Goal: Book appointment/travel/reservation

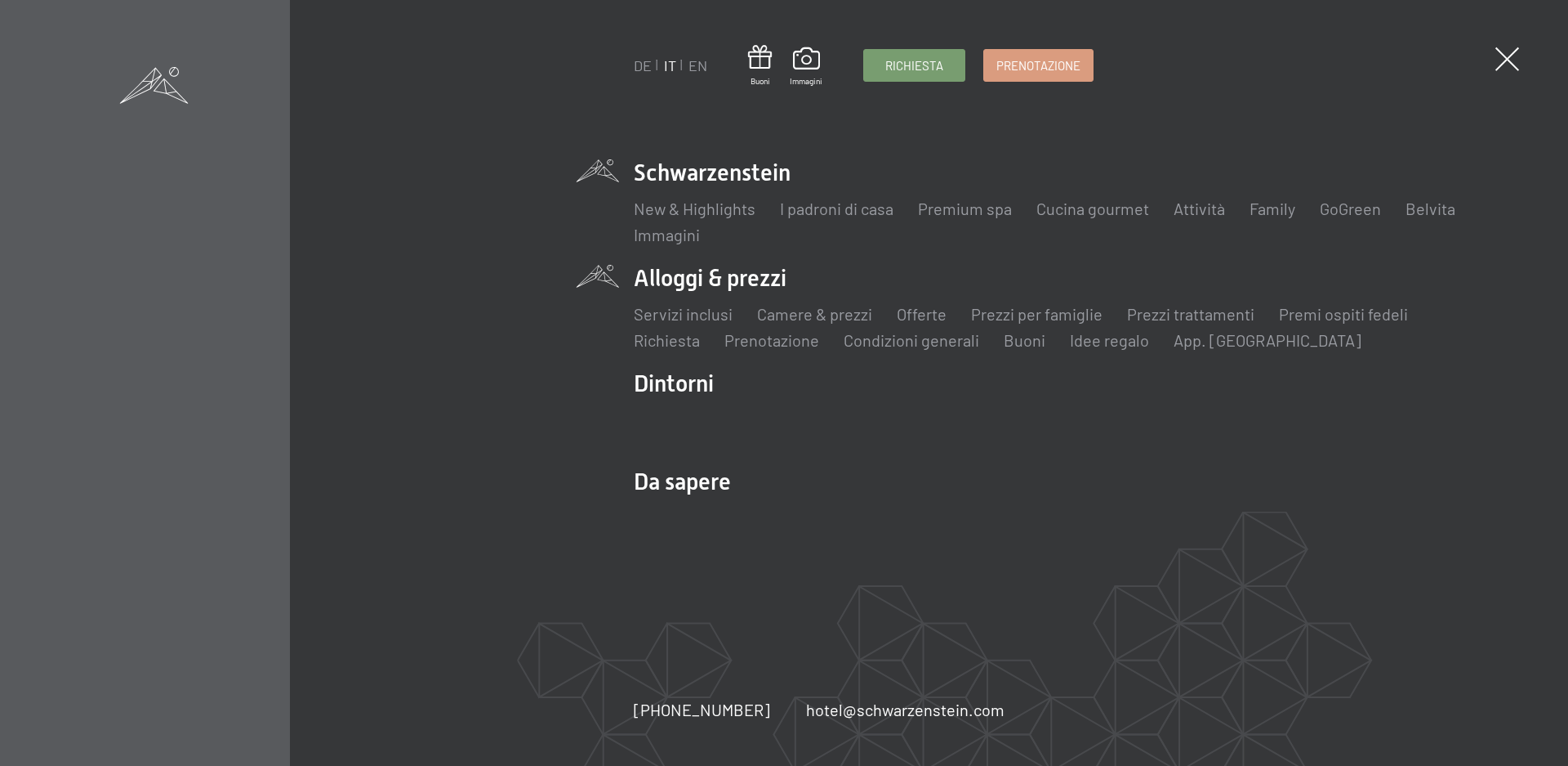
click at [690, 278] on li "Alloggi & prezzi Servizi inclusi Camere & prezzi Lista Offerte Lista Prezzi per…" at bounding box center [1069, 307] width 871 height 89
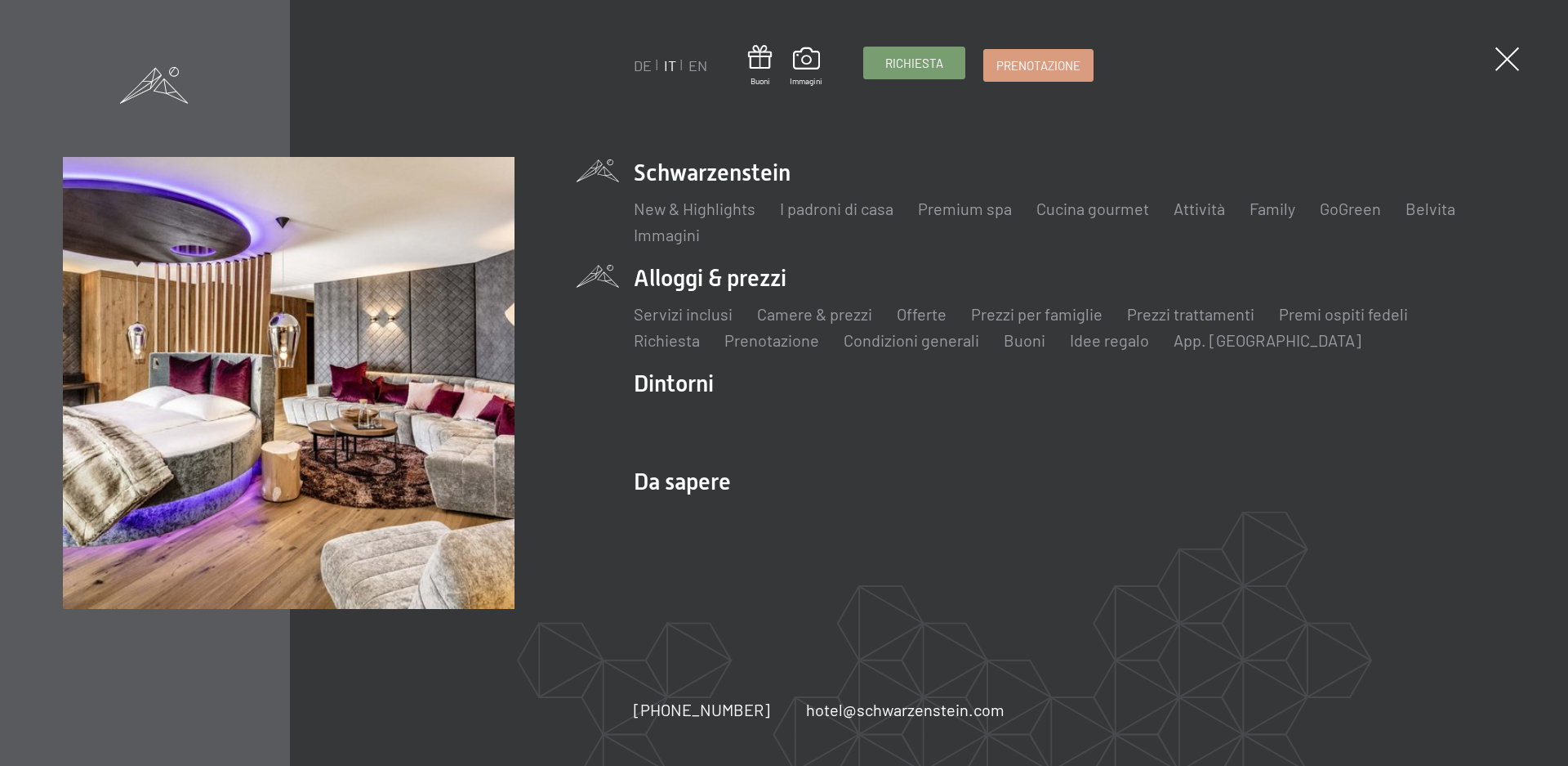
click at [936, 70] on span "Richiesta" at bounding box center [914, 63] width 58 height 17
click at [906, 60] on span "Richiesta" at bounding box center [914, 63] width 58 height 17
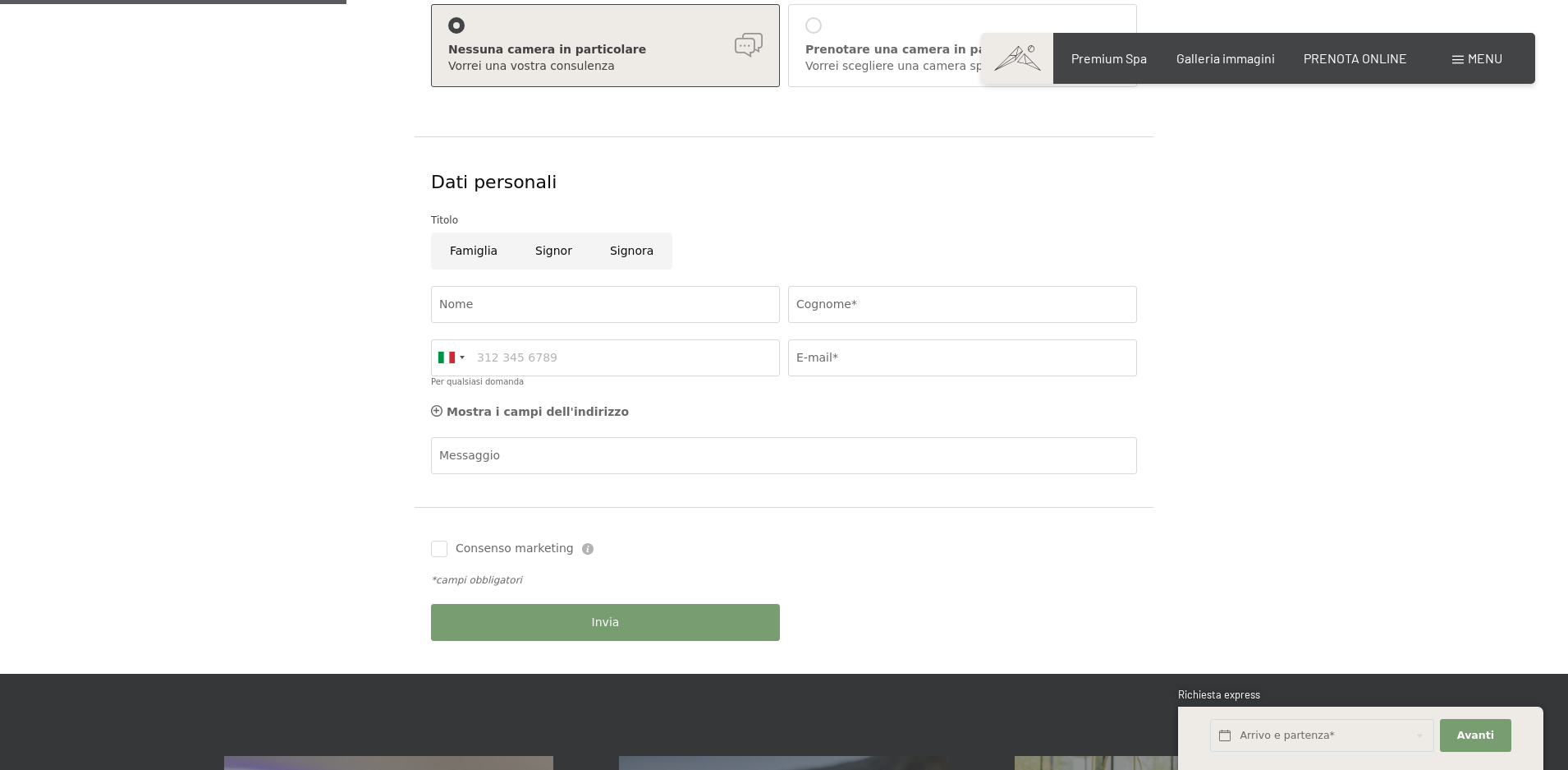
scroll to position [329, 0]
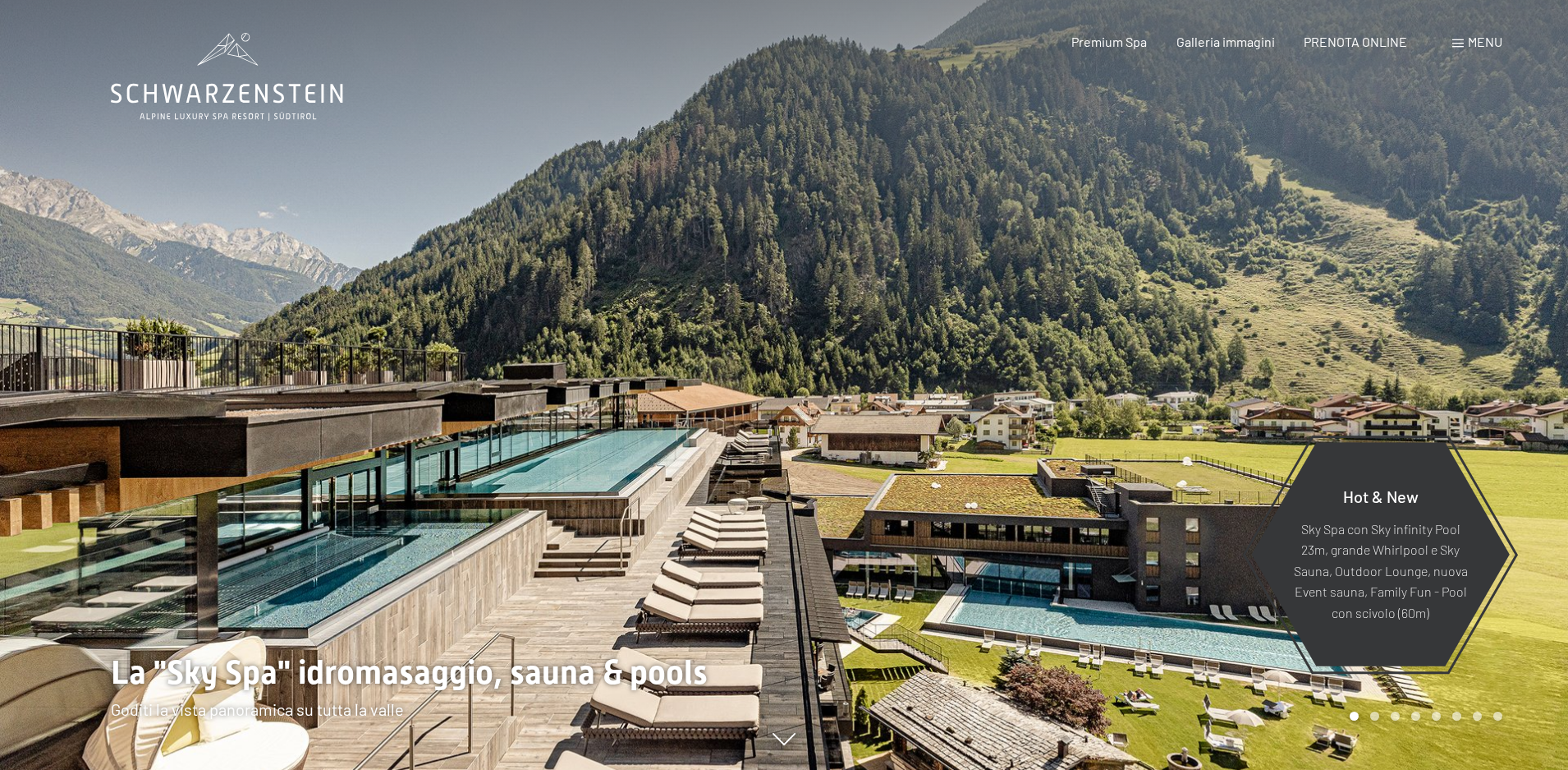
click at [1492, 39] on span "Menu" at bounding box center [1486, 41] width 34 height 15
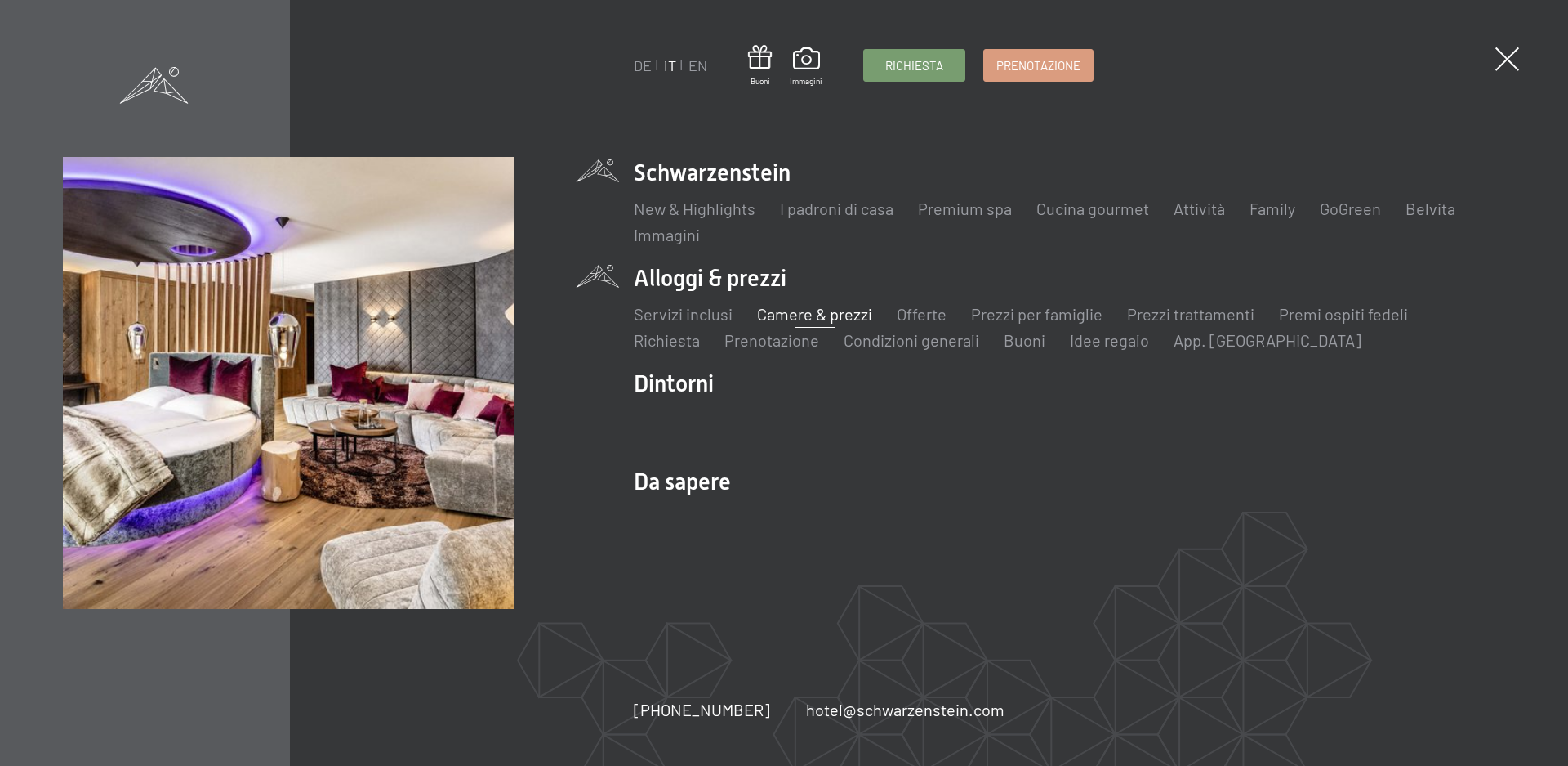
click at [796, 312] on link "Camere & prezzi" at bounding box center [814, 313] width 115 height 20
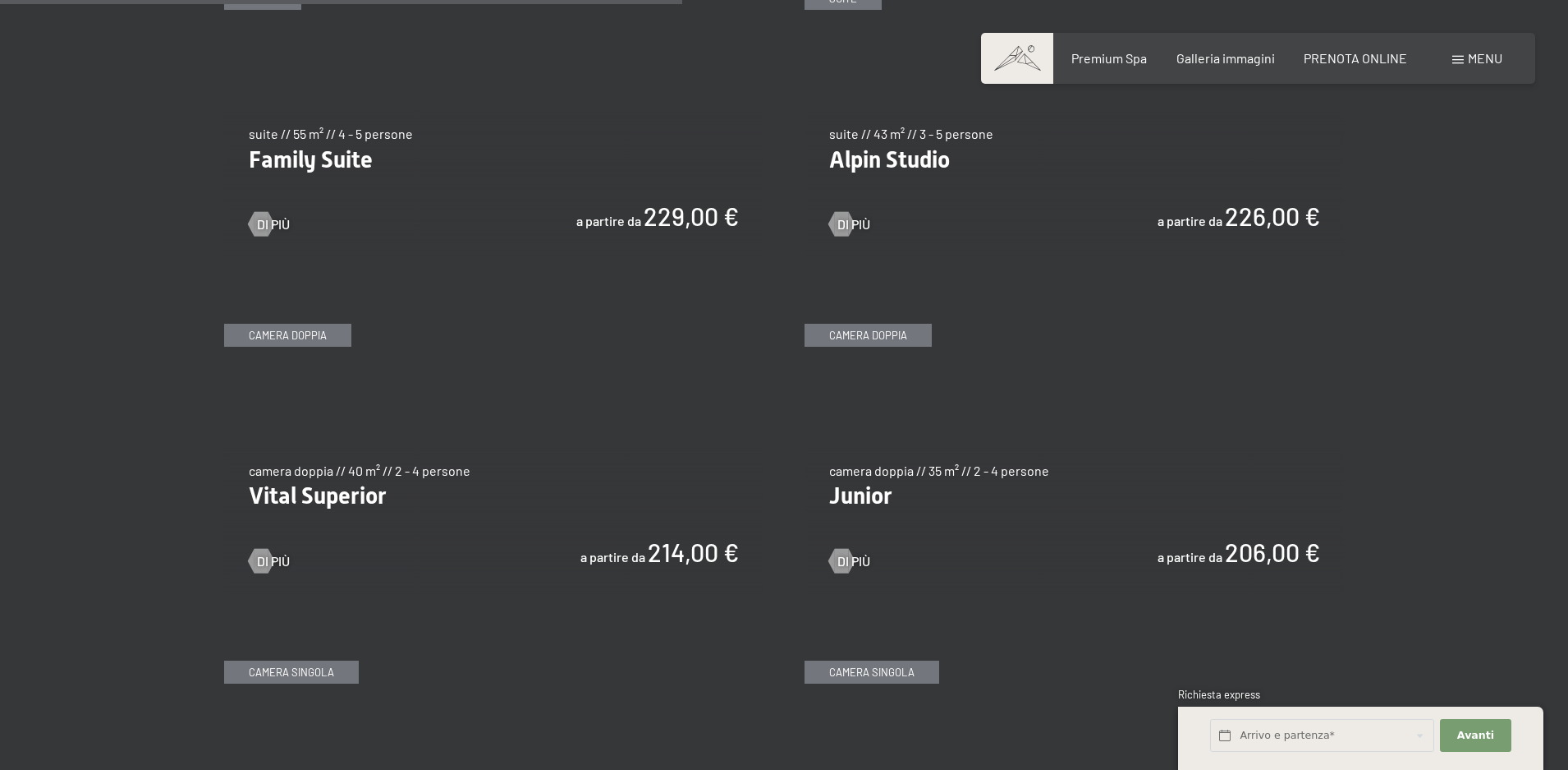
scroll to position [2382, 0]
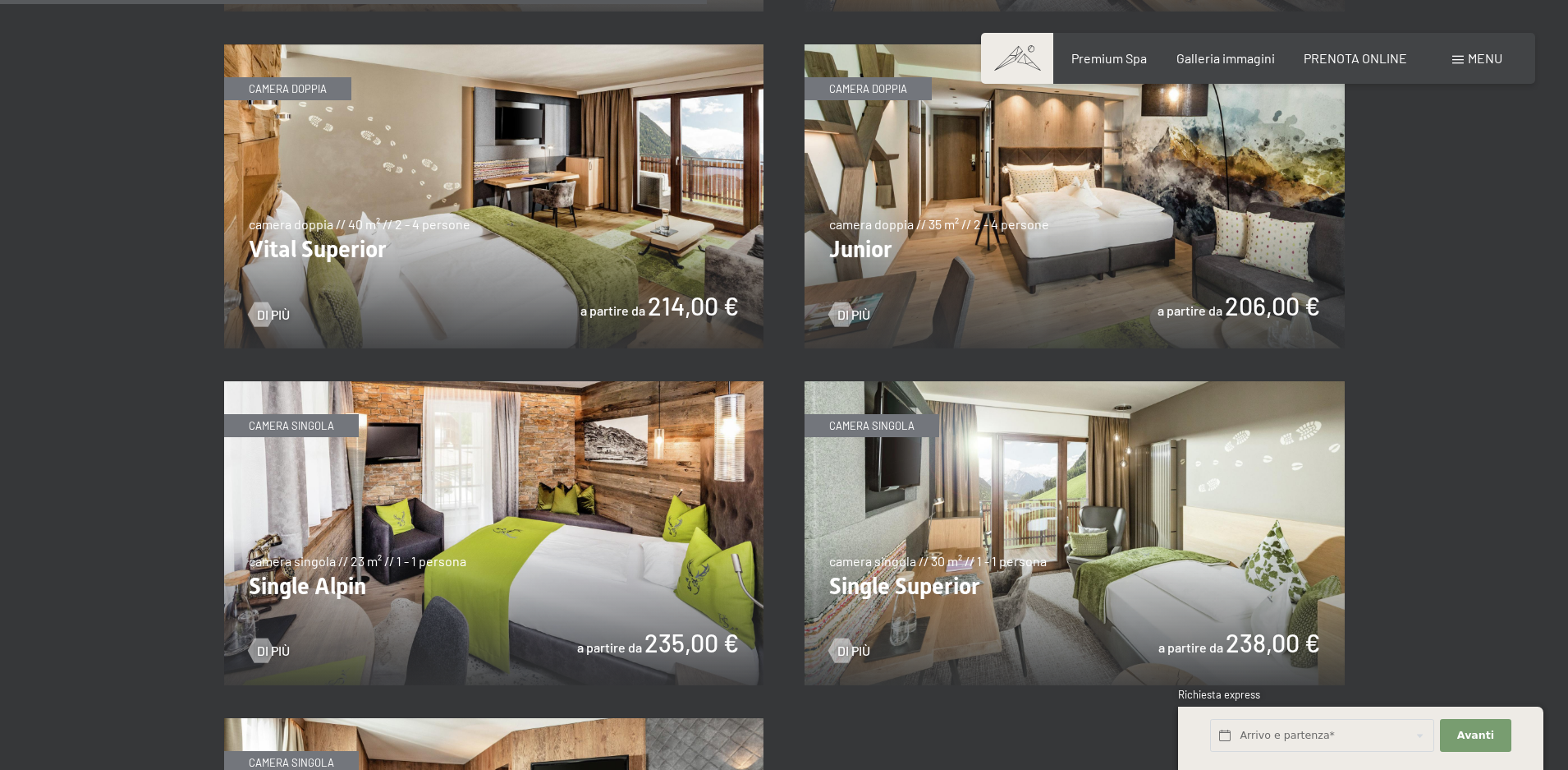
click at [1170, 317] on img at bounding box center [1075, 197] width 541 height 304
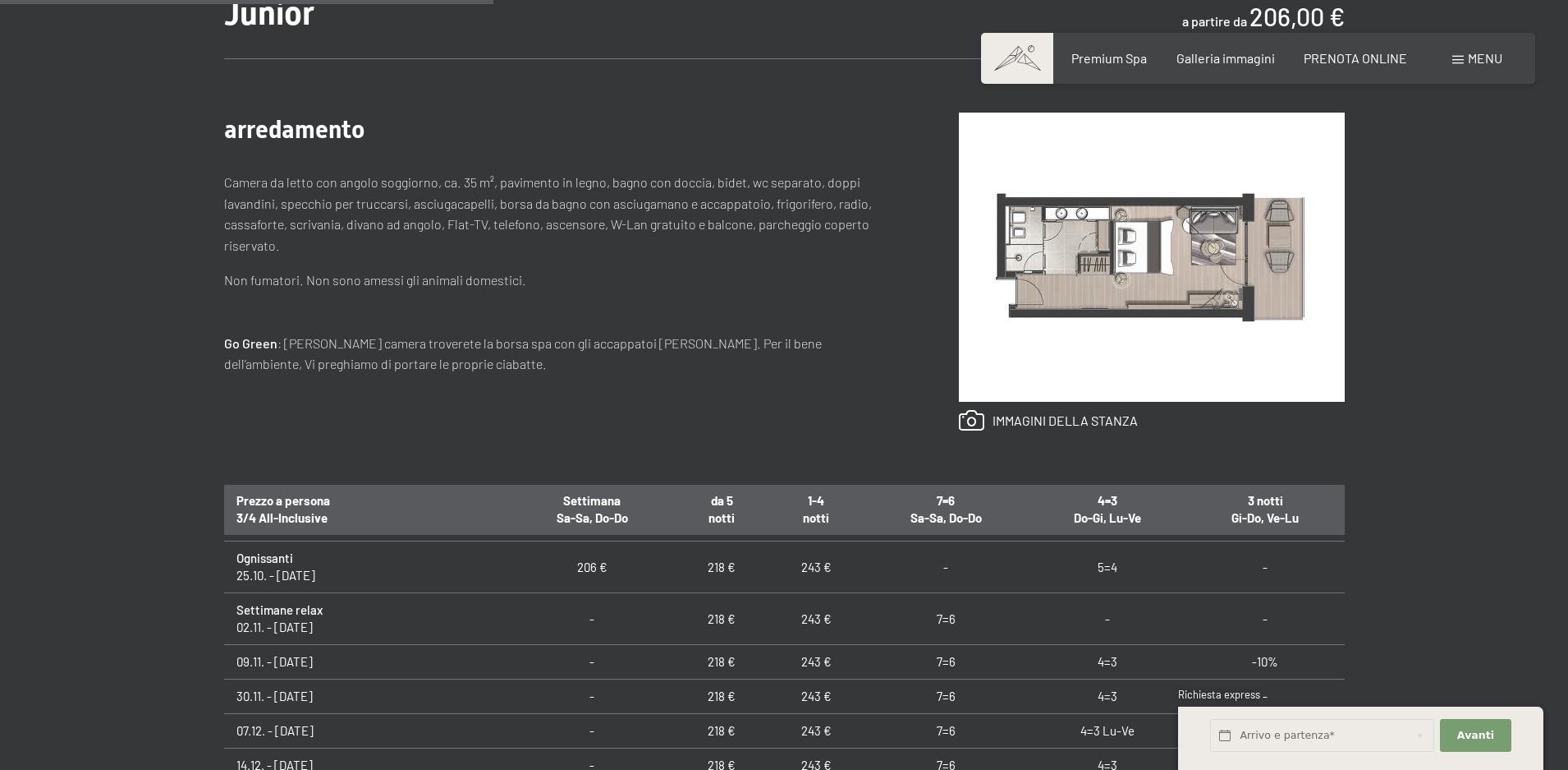
scroll to position [164, 0]
